Goal: Information Seeking & Learning: Learn about a topic

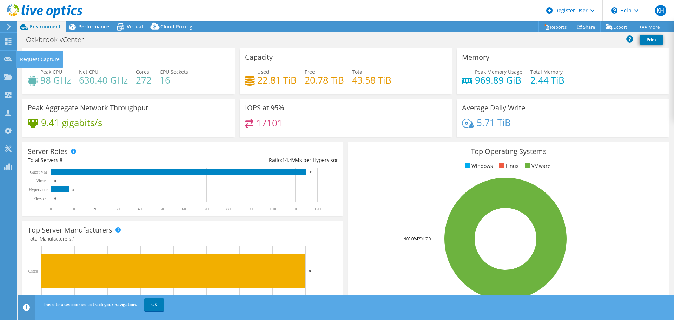
select select "USD"
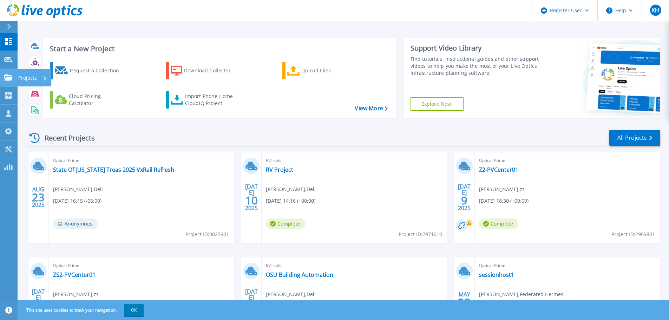
click at [32, 80] on p "Projects" at bounding box center [27, 78] width 19 height 18
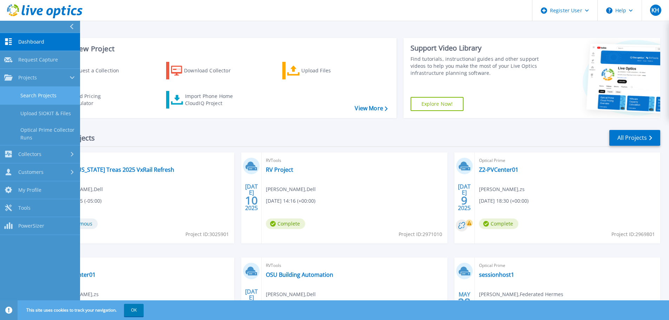
click at [38, 100] on link "Search Projects" at bounding box center [40, 96] width 80 height 18
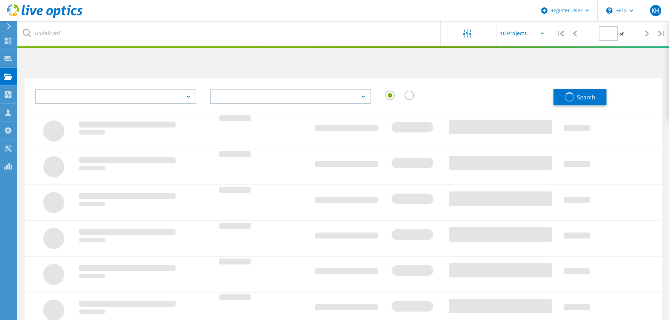
type input "1"
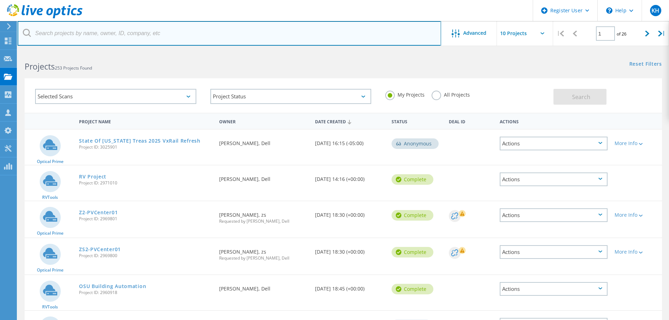
click at [196, 40] on input "text" at bounding box center [229, 33] width 423 height 25
paste input "3029474"
type input "3029474"
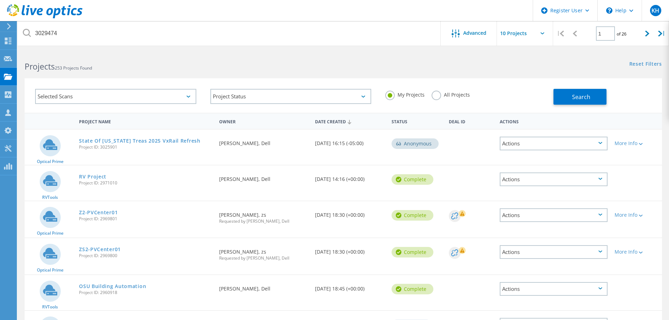
click at [443, 95] on label "All Projects" at bounding box center [450, 94] width 38 height 7
click at [0, 0] on input "All Projects" at bounding box center [0, 0] width 0 height 0
click at [568, 104] on button "Search" at bounding box center [579, 97] width 53 height 16
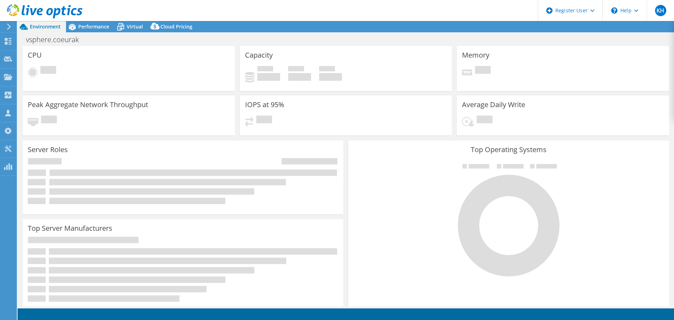
select select "USD"
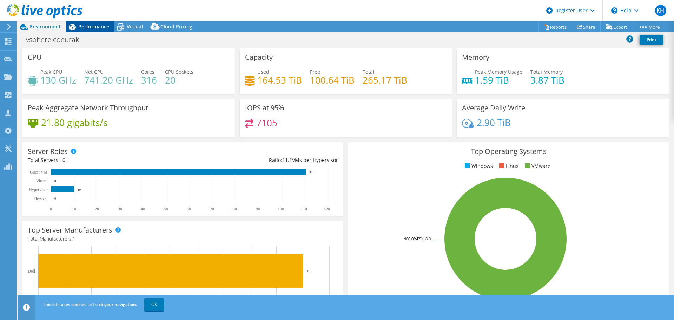
click at [89, 22] on div "Performance" at bounding box center [90, 26] width 48 height 11
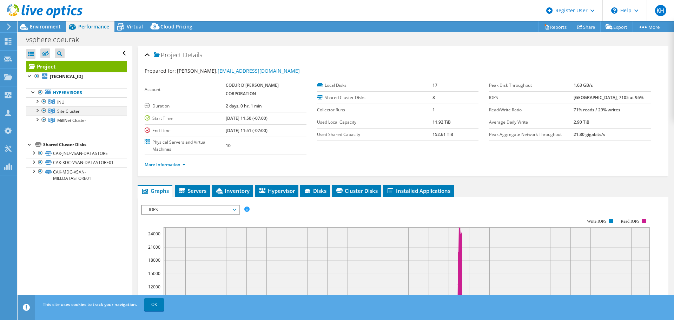
click at [37, 110] on div at bounding box center [36, 109] width 7 height 7
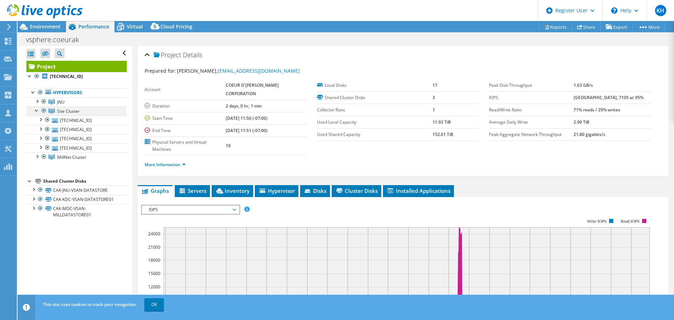
click at [37, 110] on div at bounding box center [36, 109] width 7 height 7
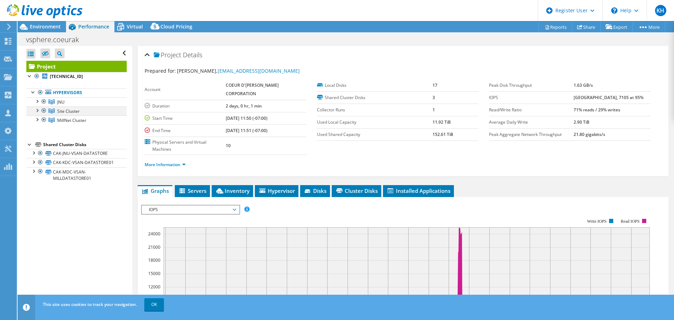
click at [43, 112] on div at bounding box center [43, 110] width 7 height 8
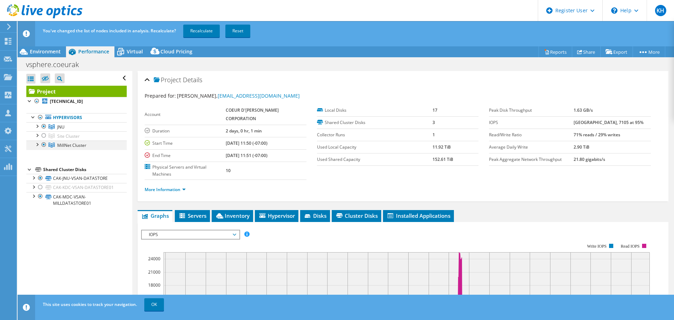
click at [45, 146] on div at bounding box center [43, 144] width 7 height 8
click at [193, 34] on link "Recalculate" at bounding box center [201, 31] width 37 height 13
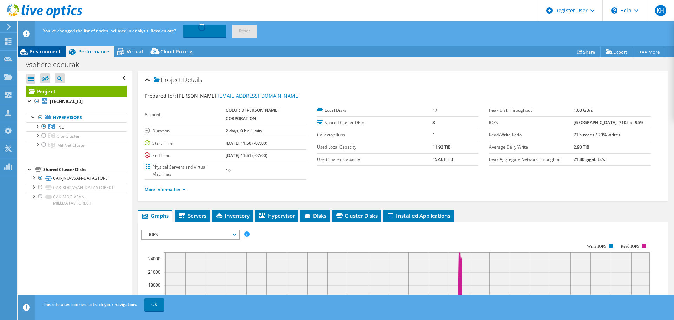
click at [52, 51] on span "Environment" at bounding box center [45, 51] width 31 height 7
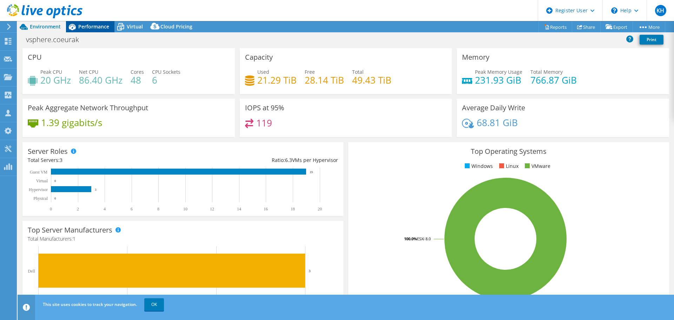
click at [107, 26] on span "Performance" at bounding box center [93, 26] width 31 height 7
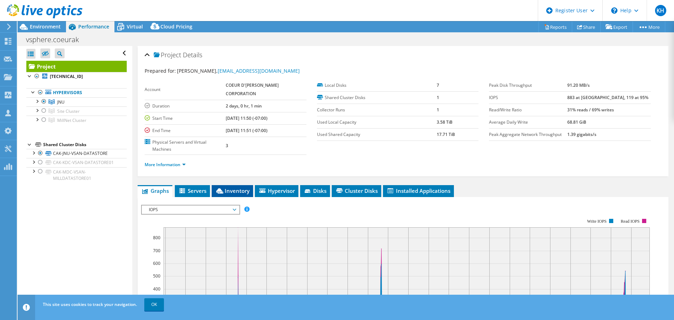
click at [231, 195] on li "Inventory" at bounding box center [232, 191] width 41 height 12
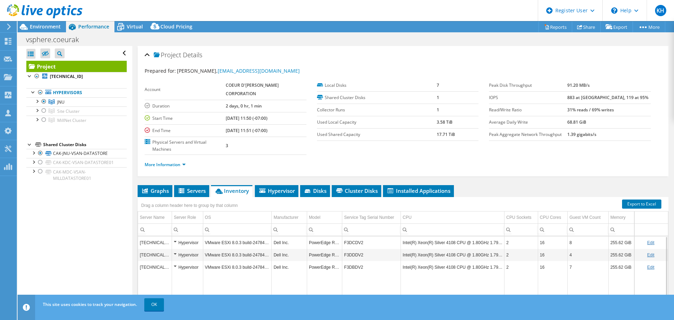
click at [361, 244] on td "F3DCDV2" at bounding box center [371, 242] width 59 height 12
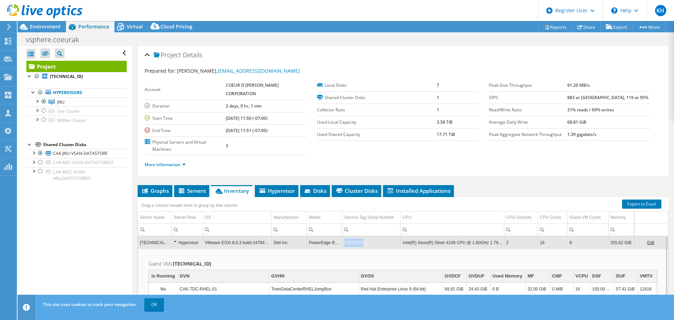
copy td "F3DCDV2"
drag, startPoint x: 362, startPoint y: 243, endPoint x: 343, endPoint y: 244, distance: 18.6
click at [343, 244] on td "F3DCDV2" at bounding box center [371, 242] width 59 height 12
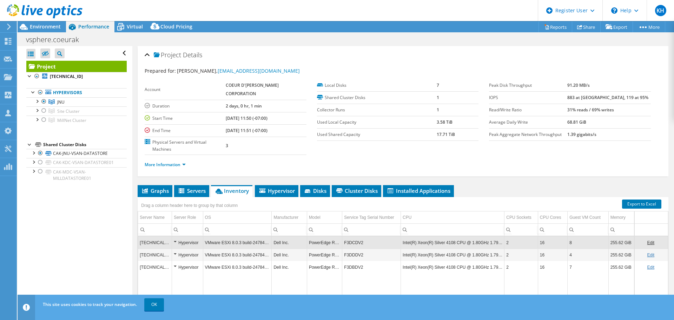
click at [276, 63] on div "Prepared for: Everett Condry, econdry@coeur.com Account COEUR D'ALENE MINES COR…" at bounding box center [403, 119] width 517 height 112
click at [49, 26] on span "Environment" at bounding box center [45, 26] width 31 height 7
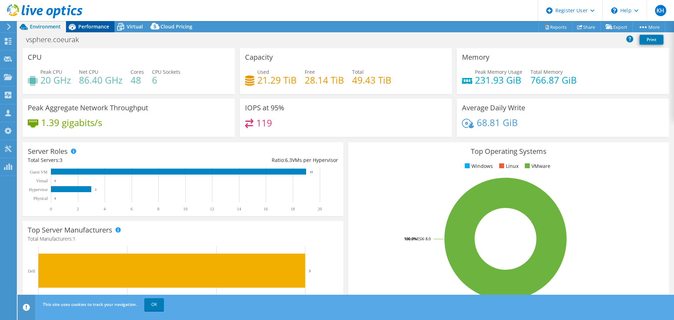
click at [104, 29] on span "Performance" at bounding box center [93, 26] width 31 height 7
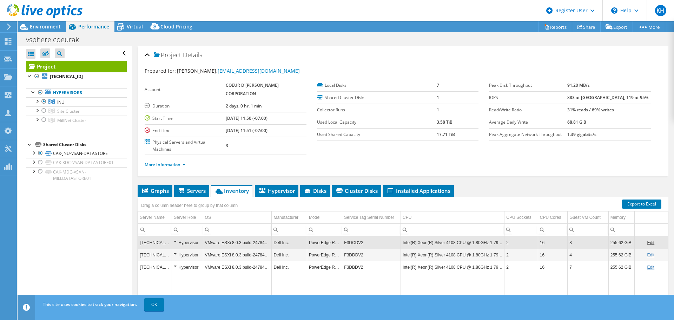
click at [33, 19] on link at bounding box center [44, 17] width 75 height 6
click at [35, 26] on span "Environment" at bounding box center [45, 26] width 31 height 7
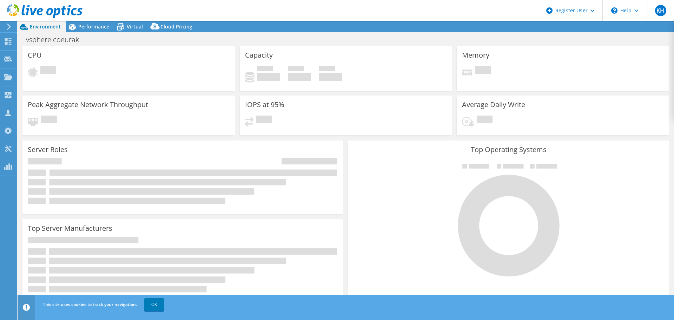
select select "USD"
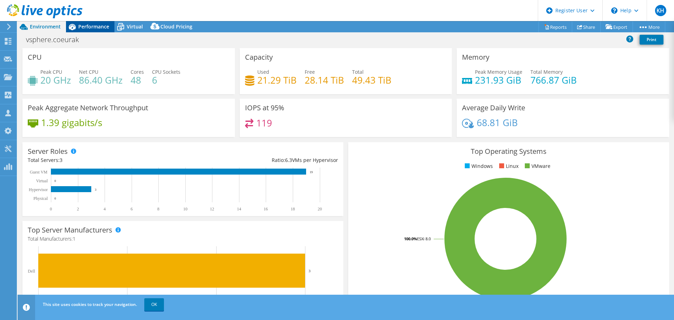
click at [90, 30] on div "Performance" at bounding box center [90, 26] width 48 height 11
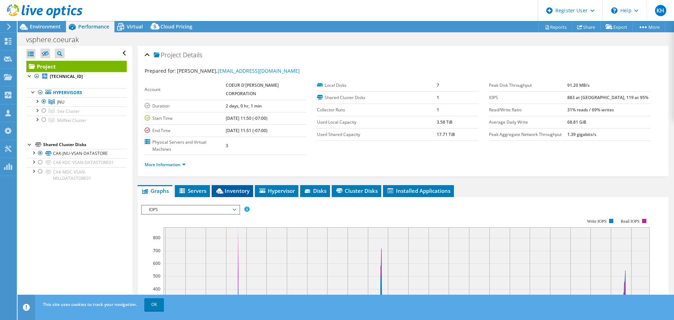
click at [229, 196] on li "Inventory" at bounding box center [232, 191] width 41 height 12
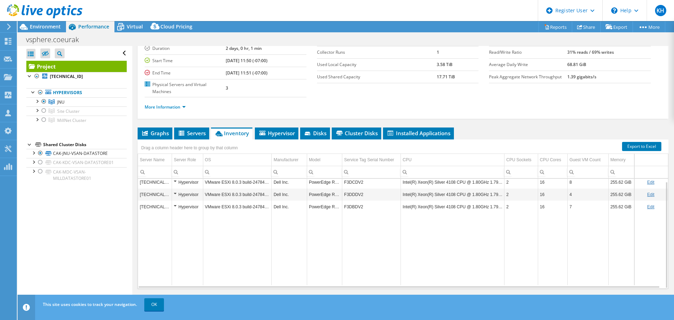
scroll to position [58, 0]
click at [179, 107] on link "More Information" at bounding box center [165, 107] width 41 height 6
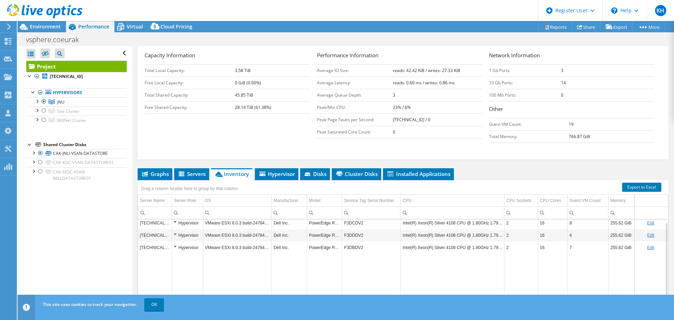
scroll to position [124, 0]
click at [291, 178] on li "Hypervisor" at bounding box center [277, 174] width 44 height 12
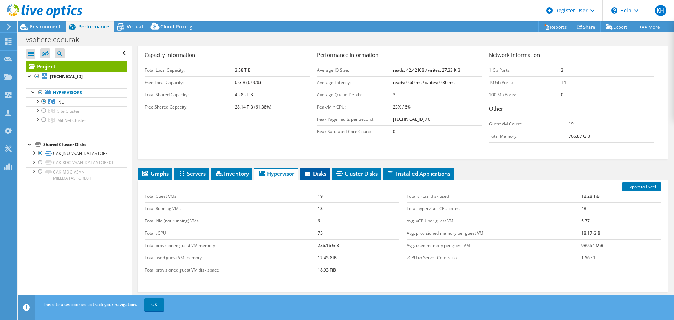
click at [323, 174] on span "Disks" at bounding box center [315, 173] width 23 height 7
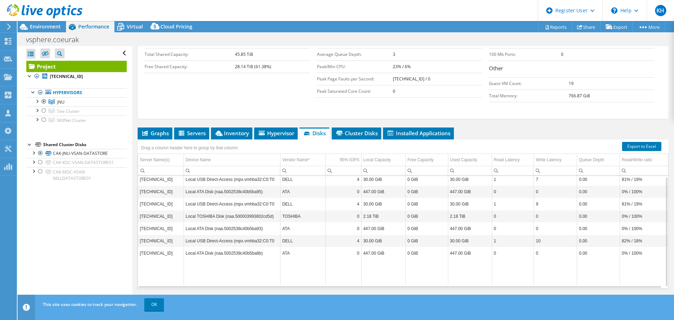
scroll to position [0, 0]
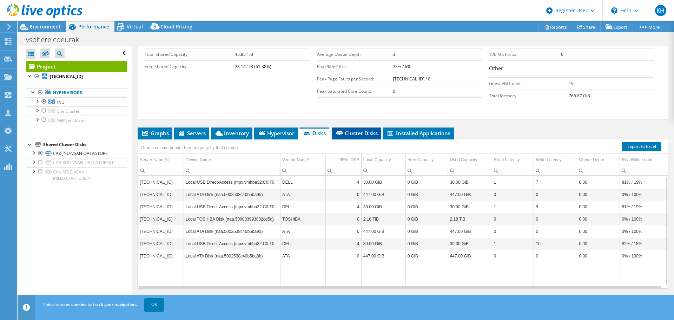
click at [357, 134] on span "Cluster Disks" at bounding box center [356, 133] width 42 height 7
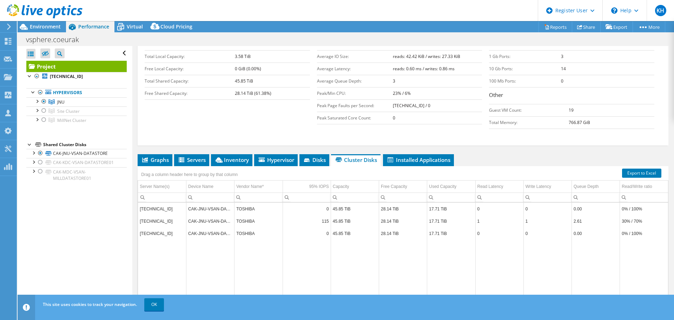
scroll to position [137, 0]
click at [54, 27] on span "Environment" at bounding box center [45, 26] width 31 height 7
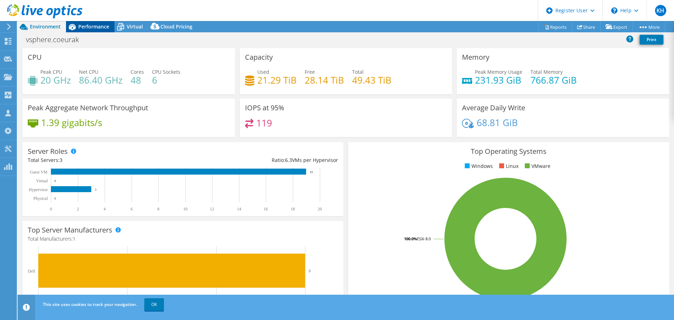
click at [98, 29] on span "Performance" at bounding box center [93, 26] width 31 height 7
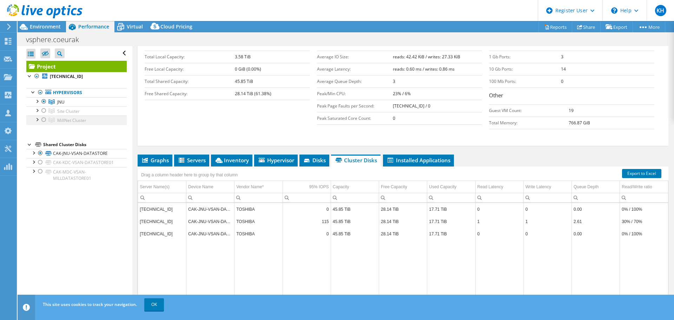
click at [45, 118] on div at bounding box center [43, 119] width 7 height 8
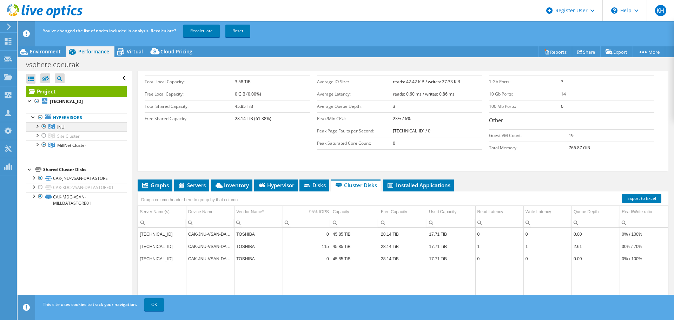
click at [44, 126] on div at bounding box center [43, 126] width 7 height 8
click at [197, 36] on link "Recalculate" at bounding box center [201, 31] width 37 height 13
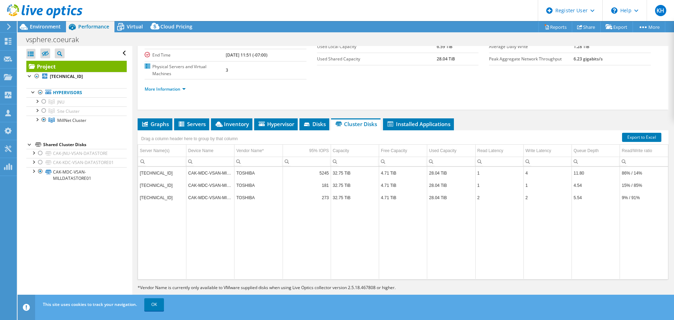
scroll to position [0, 0]
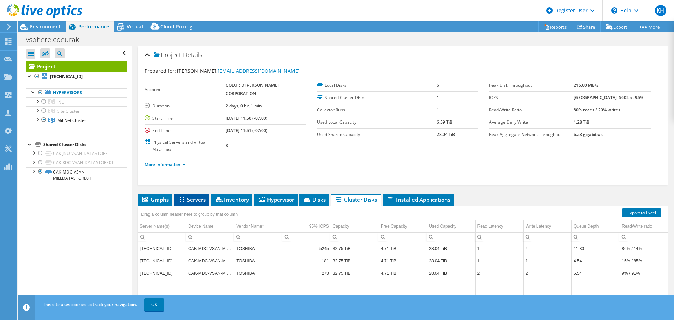
click at [185, 205] on li "Servers" at bounding box center [191, 200] width 35 height 12
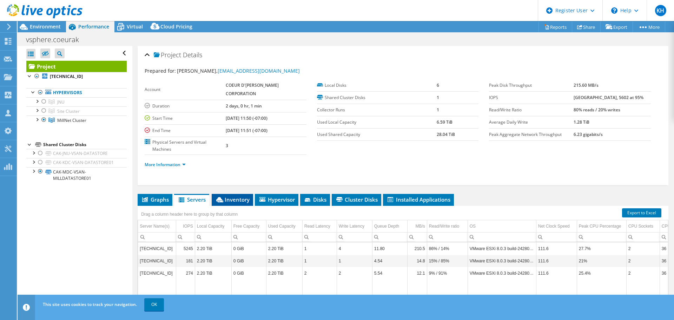
click at [247, 203] on li "Inventory" at bounding box center [232, 200] width 41 height 12
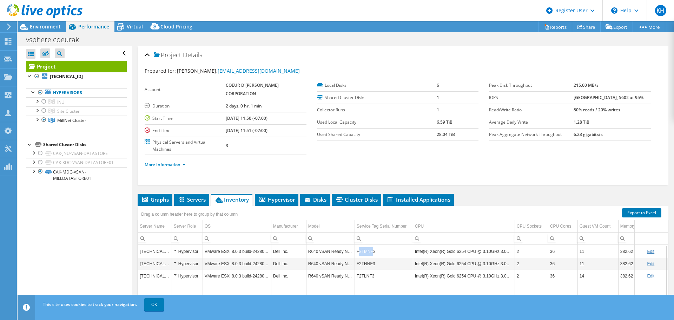
drag, startPoint x: 373, startPoint y: 252, endPoint x: 358, endPoint y: 254, distance: 15.2
click at [358, 254] on td "F2TMNF3" at bounding box center [384, 251] width 58 height 12
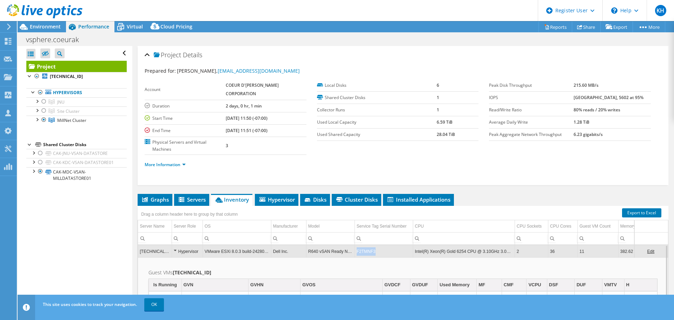
copy td "F2TMNF3"
drag, startPoint x: 378, startPoint y: 250, endPoint x: 357, endPoint y: 252, distance: 21.5
click at [357, 252] on td "F2TMNF3" at bounding box center [384, 251] width 58 height 12
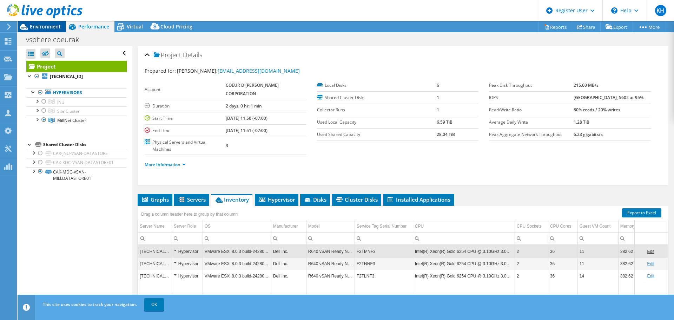
click at [54, 26] on span "Environment" at bounding box center [45, 26] width 31 height 7
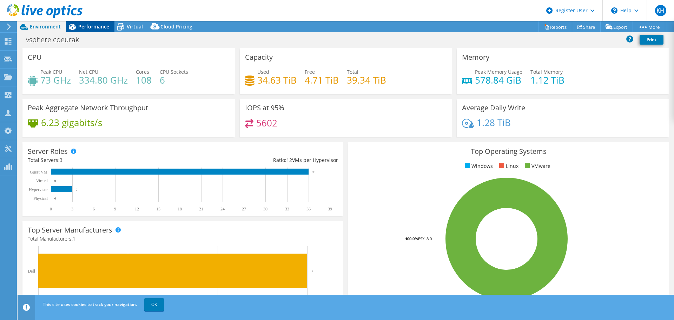
click at [91, 25] on span "Performance" at bounding box center [93, 26] width 31 height 7
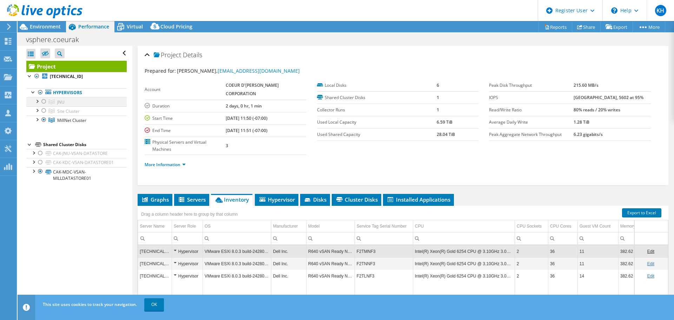
click at [44, 102] on div at bounding box center [43, 101] width 7 height 8
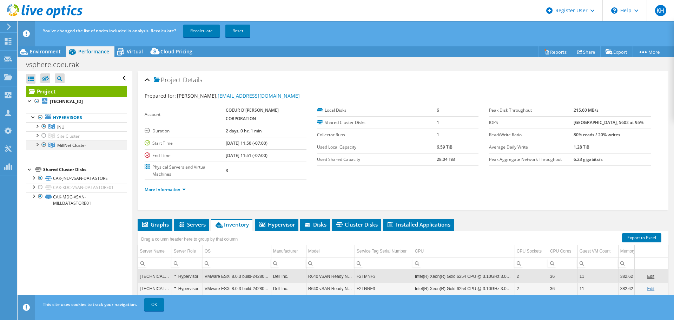
click at [43, 145] on div at bounding box center [43, 144] width 7 height 8
click at [200, 27] on link "Recalculate" at bounding box center [201, 31] width 37 height 13
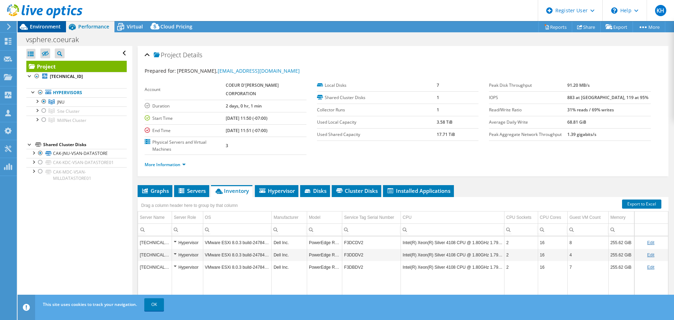
click at [43, 28] on span "Environment" at bounding box center [45, 26] width 31 height 7
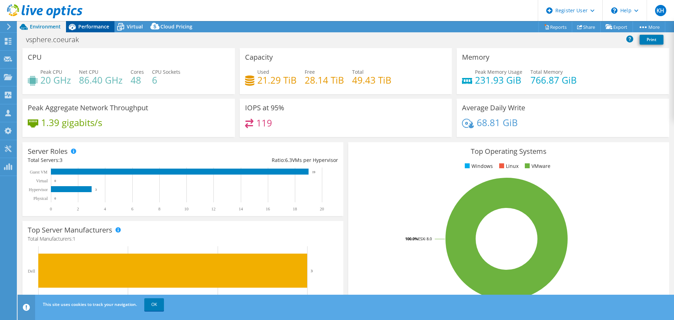
click at [91, 22] on div "Performance" at bounding box center [90, 26] width 48 height 11
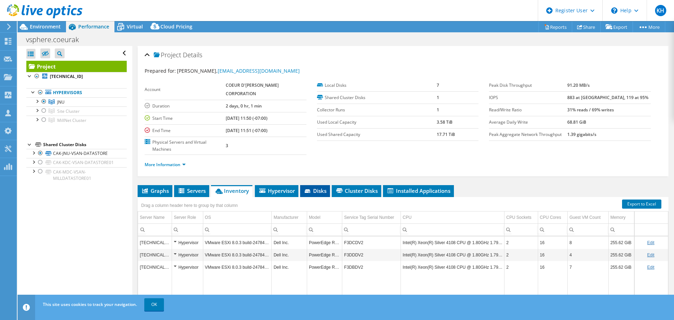
click at [321, 191] on span "Disks" at bounding box center [315, 190] width 23 height 7
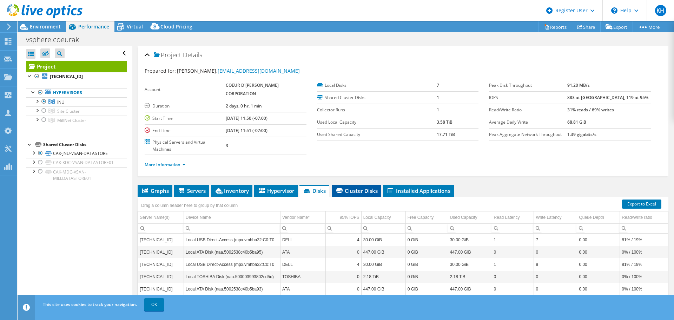
click at [342, 194] on span "Cluster Disks" at bounding box center [356, 190] width 42 height 7
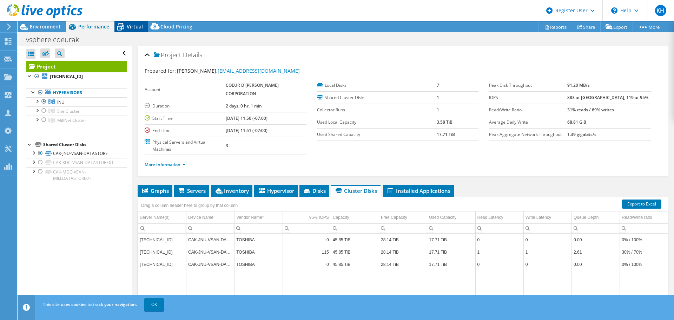
click at [128, 27] on span "Virtual" at bounding box center [135, 26] width 16 height 7
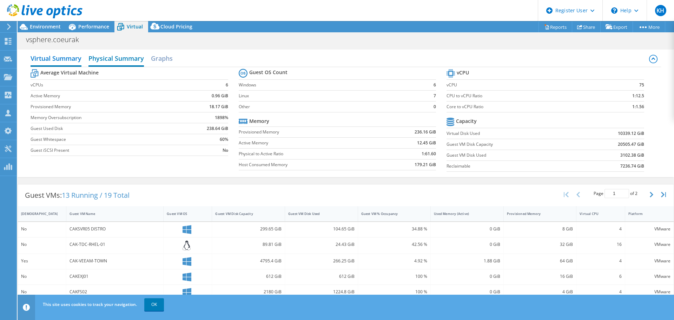
click at [94, 54] on h2 "Physical Summary" at bounding box center [115, 58] width 55 height 15
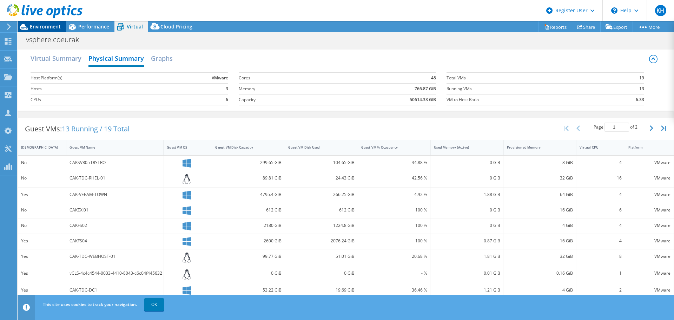
click at [47, 31] on div "Environment" at bounding box center [42, 26] width 48 height 11
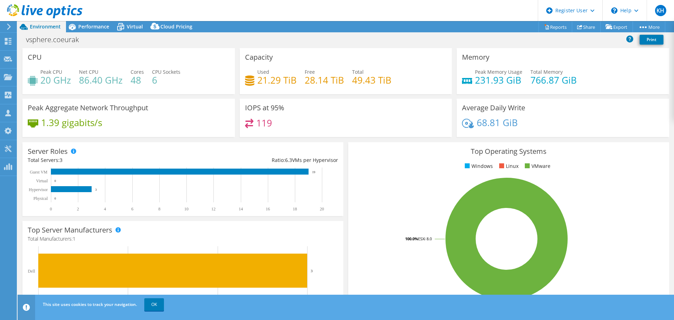
click at [300, 108] on div "IOPS at 95% 119" at bounding box center [346, 118] width 212 height 38
click at [96, 28] on span "Performance" at bounding box center [93, 26] width 31 height 7
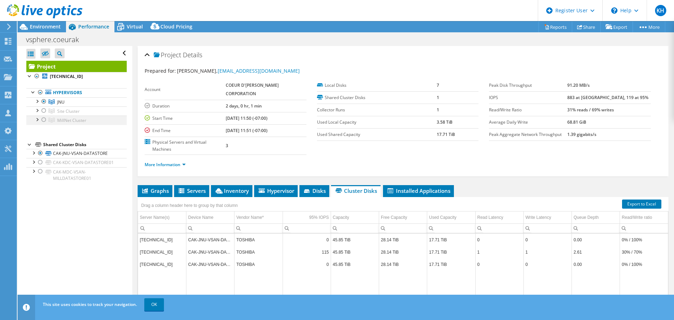
click at [44, 120] on div at bounding box center [43, 119] width 7 height 8
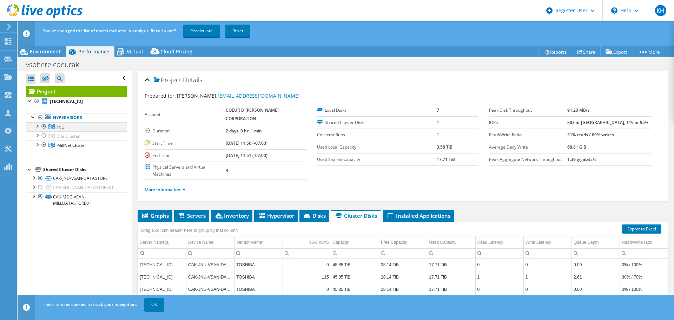
click at [44, 126] on div at bounding box center [43, 126] width 7 height 8
click at [198, 35] on link "Recalculate" at bounding box center [201, 31] width 37 height 13
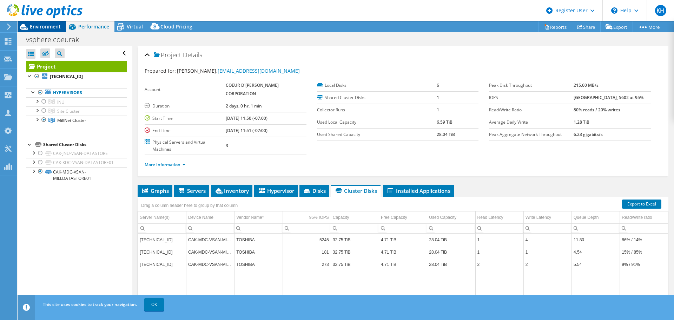
click at [58, 32] on div "Environment" at bounding box center [42, 26] width 48 height 11
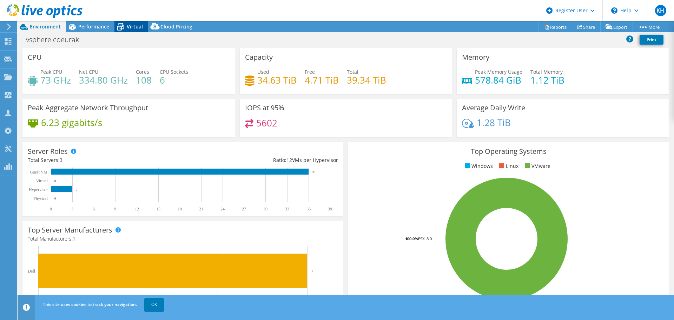
click at [124, 28] on icon at bounding box center [120, 28] width 7 height 6
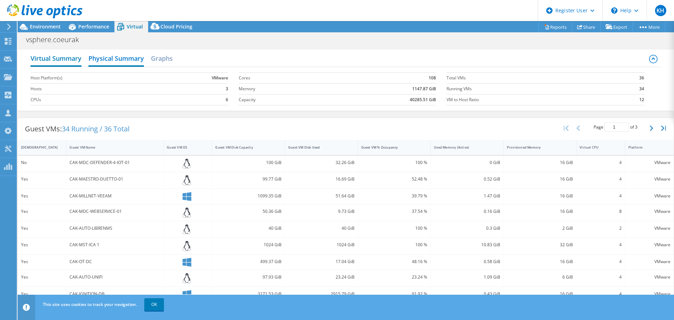
click at [60, 60] on h2 "Virtual Summary" at bounding box center [56, 58] width 51 height 15
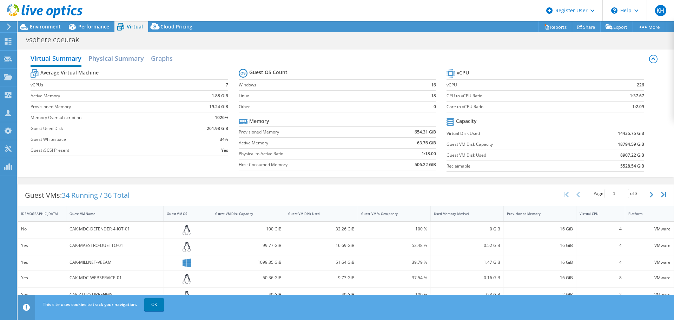
click at [289, 35] on div "vsphere.coeurak Print" at bounding box center [346, 39] width 656 height 13
click at [40, 28] on span "Environment" at bounding box center [45, 26] width 31 height 7
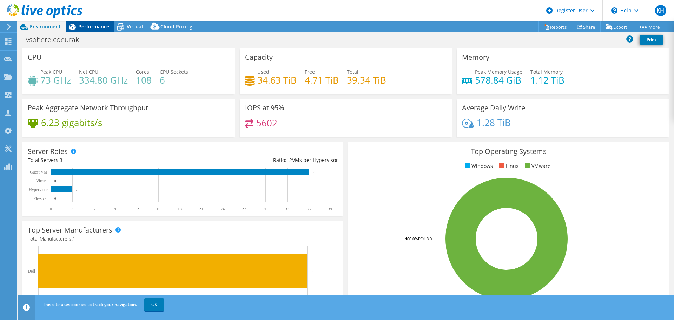
click at [92, 26] on span "Performance" at bounding box center [93, 26] width 31 height 7
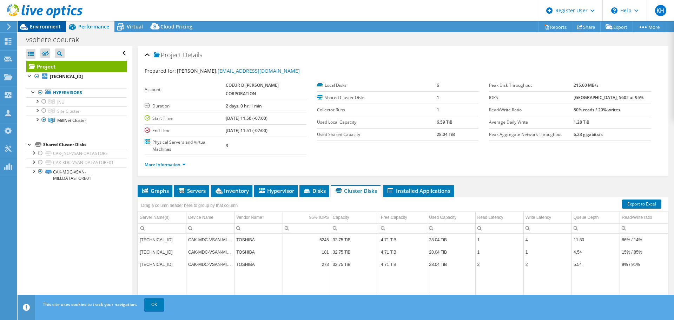
click at [55, 28] on span "Environment" at bounding box center [45, 26] width 31 height 7
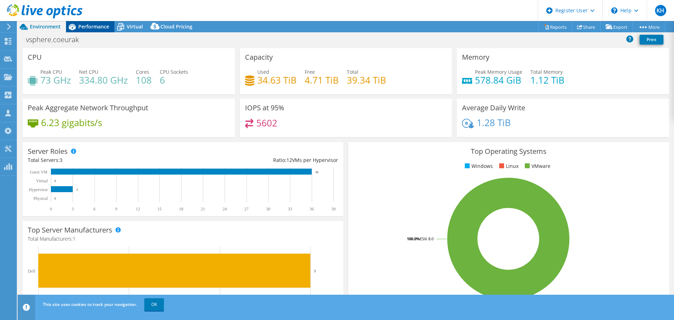
click at [93, 28] on span "Performance" at bounding box center [93, 26] width 31 height 7
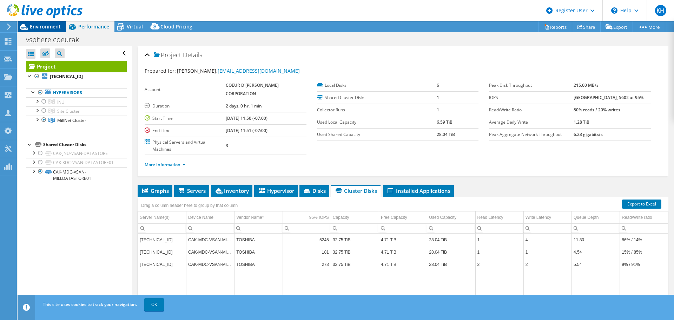
click at [52, 29] on span "Environment" at bounding box center [45, 26] width 31 height 7
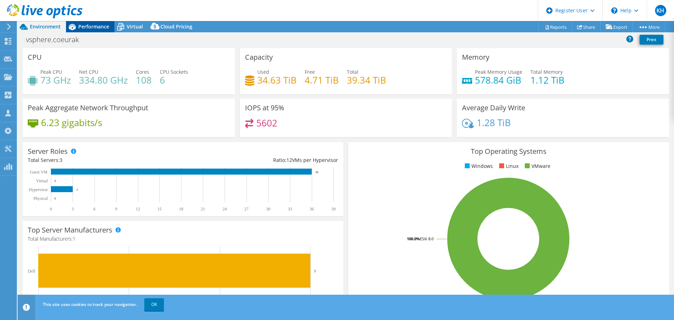
click at [107, 29] on span "Performance" at bounding box center [93, 26] width 31 height 7
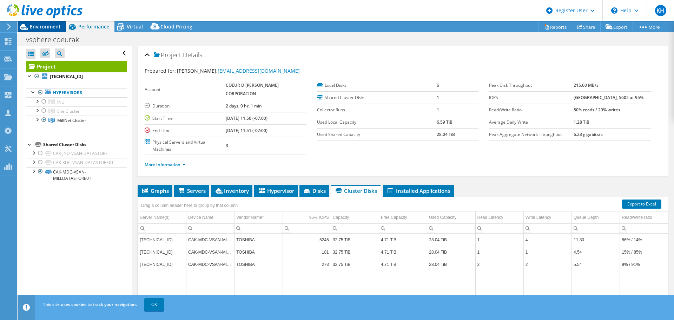
click at [43, 27] on span "Environment" at bounding box center [45, 26] width 31 height 7
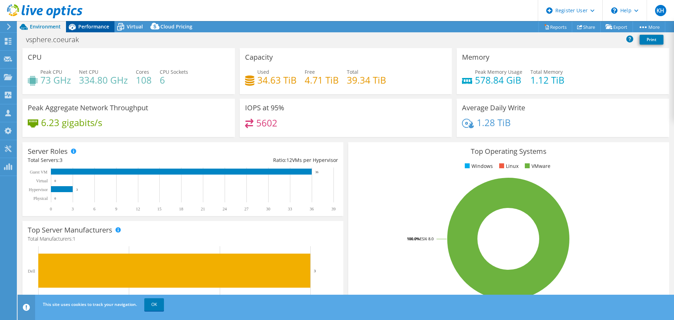
click at [90, 24] on span "Performance" at bounding box center [93, 26] width 31 height 7
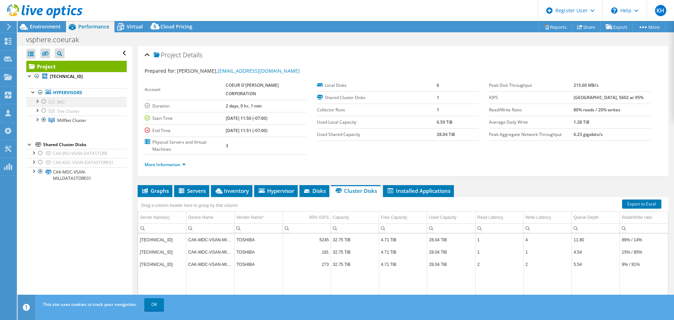
click at [45, 103] on div at bounding box center [43, 101] width 7 height 8
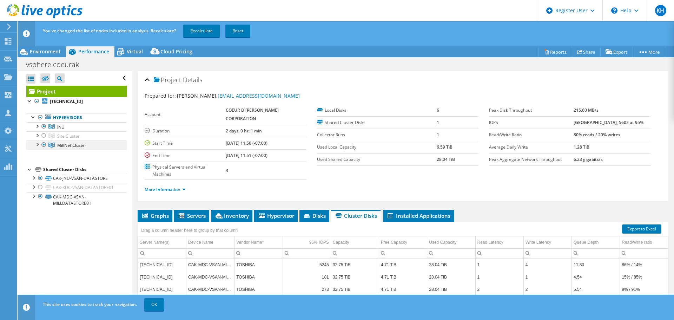
click at [45, 145] on div at bounding box center [43, 144] width 7 height 8
click at [196, 37] on link "Recalculate" at bounding box center [201, 31] width 37 height 13
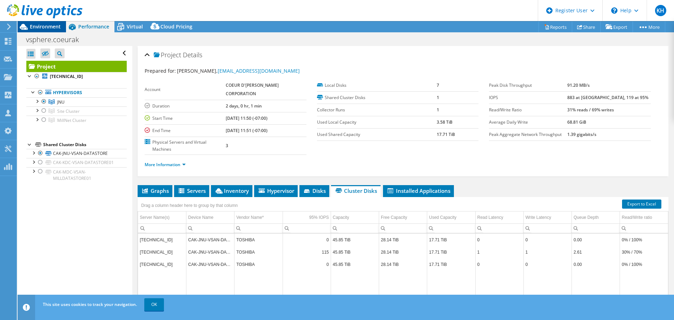
click at [51, 29] on span "Environment" at bounding box center [45, 26] width 31 height 7
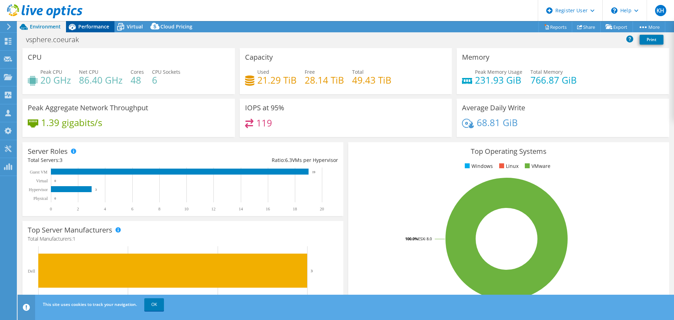
click at [96, 22] on div "Performance" at bounding box center [90, 26] width 48 height 11
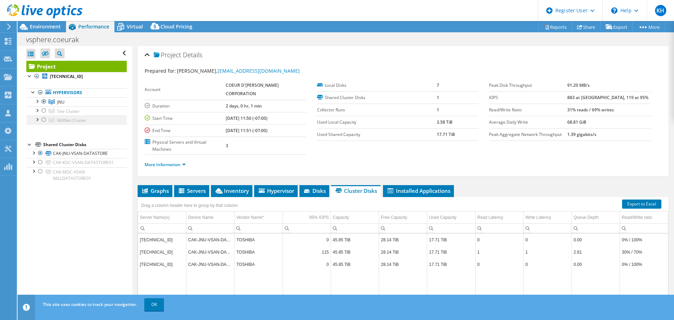
click at [46, 119] on div at bounding box center [43, 119] width 7 height 8
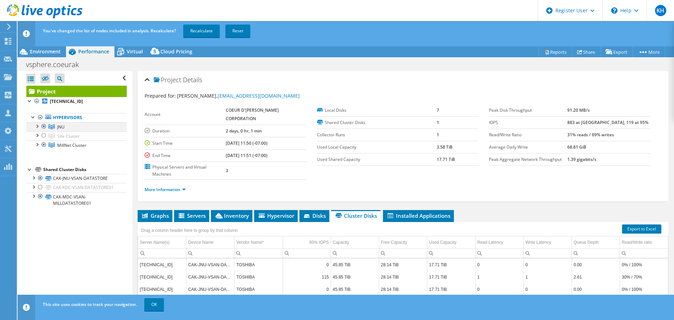
click at [45, 127] on div at bounding box center [43, 126] width 7 height 8
click at [190, 36] on link "Recalculate" at bounding box center [201, 31] width 37 height 13
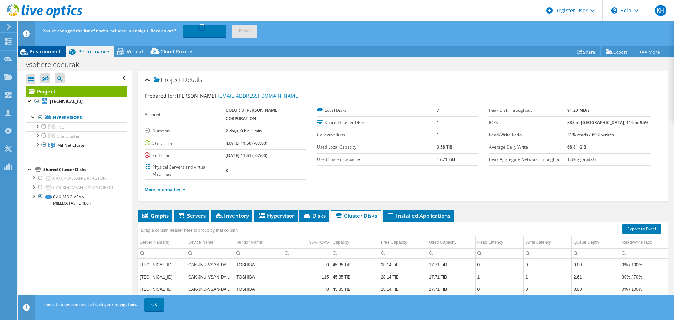
click at [48, 53] on span "Environment" at bounding box center [45, 51] width 31 height 7
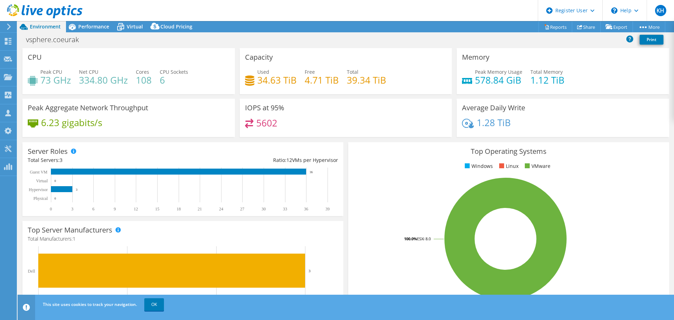
click at [318, 48] on div "vsphere.coeurak Print" at bounding box center [346, 40] width 656 height 15
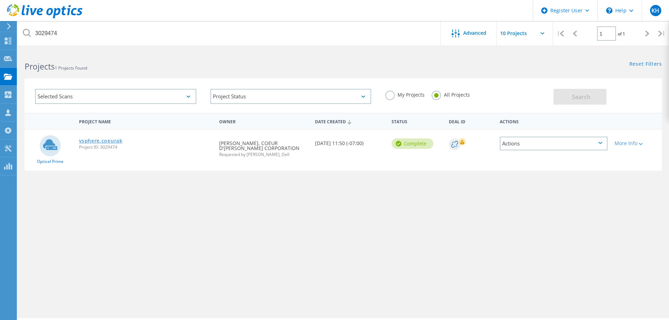
click at [108, 141] on link "vsphere.coeurak" at bounding box center [101, 140] width 44 height 5
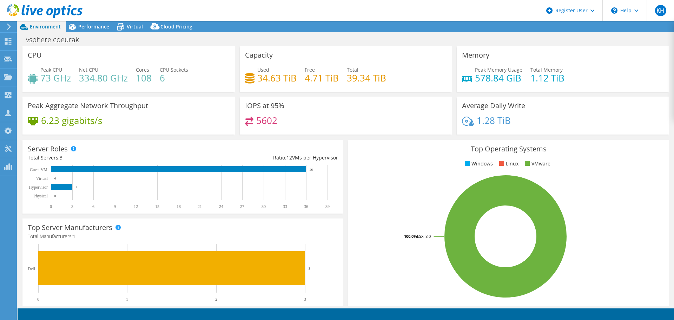
select select "USD"
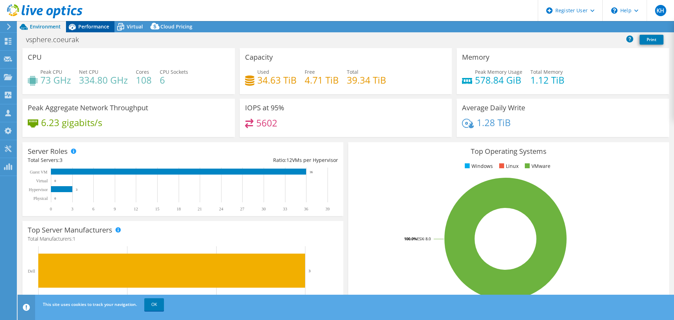
click at [103, 30] on div "Performance" at bounding box center [90, 26] width 48 height 11
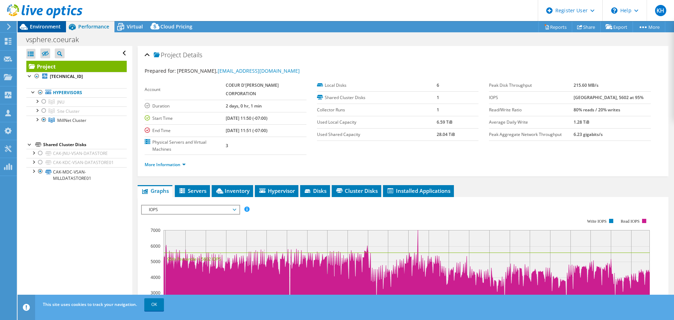
click at [57, 25] on span "Environment" at bounding box center [45, 26] width 31 height 7
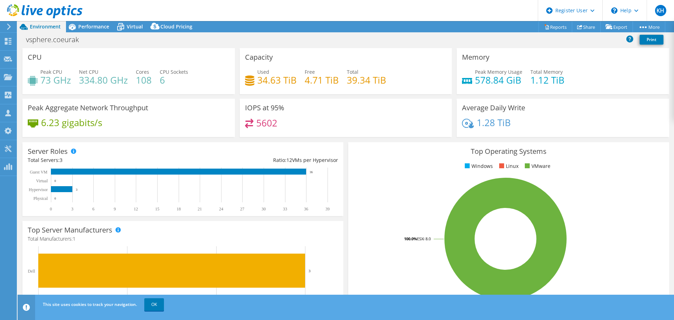
select select "USD"
